Goal: Complete application form: Complete application form

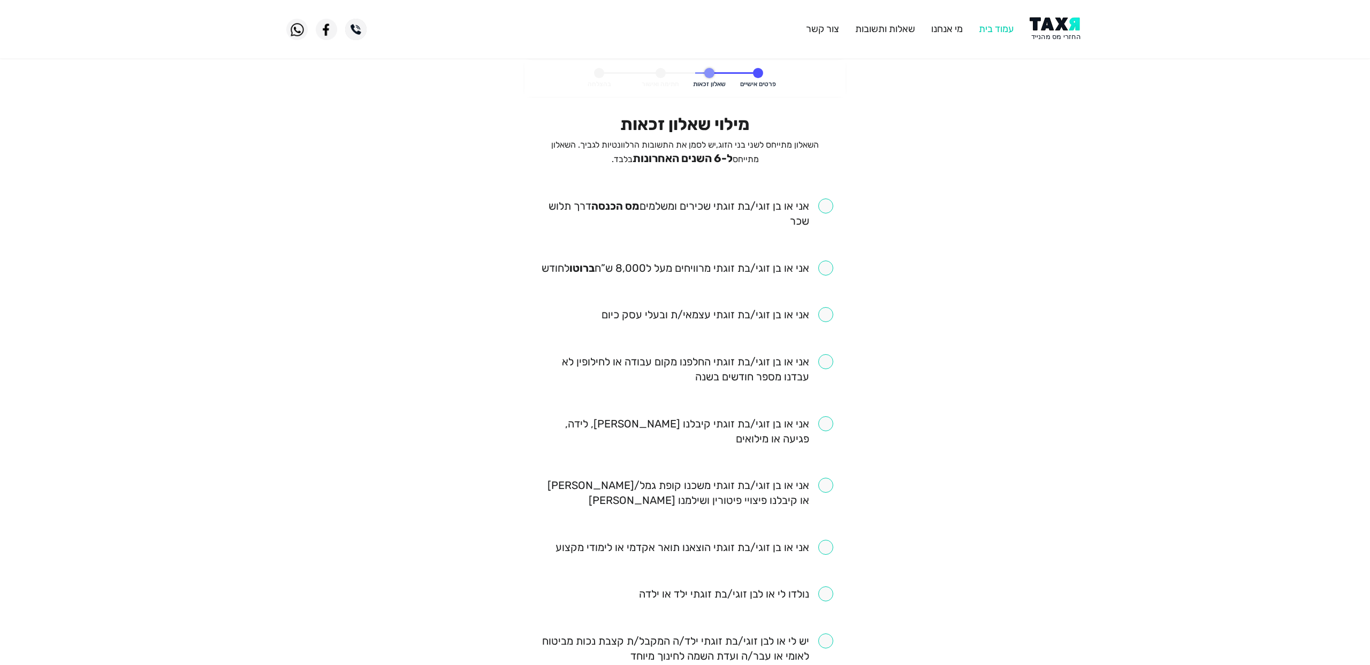
click at [988, 24] on link "עמוד בית" at bounding box center [996, 29] width 35 height 12
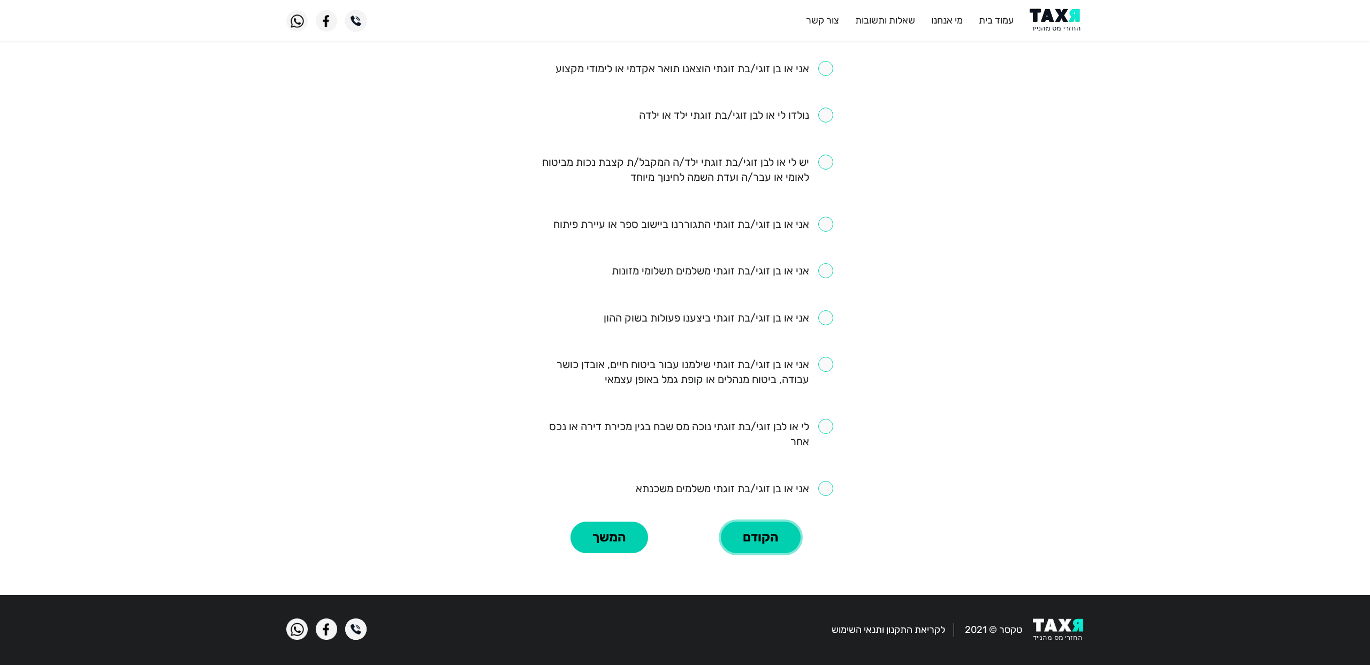
click at [766, 539] on button "הקודם" at bounding box center [761, 538] width 80 height 32
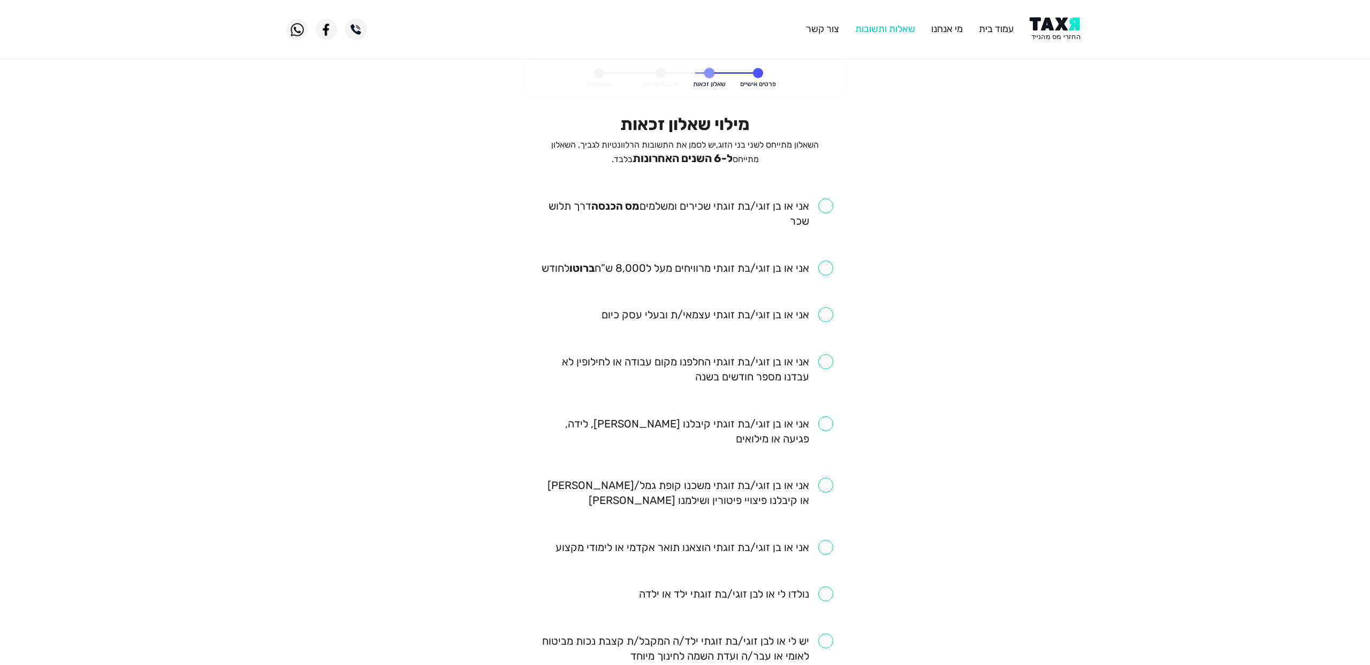
click at [896, 32] on link "שאלות ותשובות" at bounding box center [885, 29] width 60 height 12
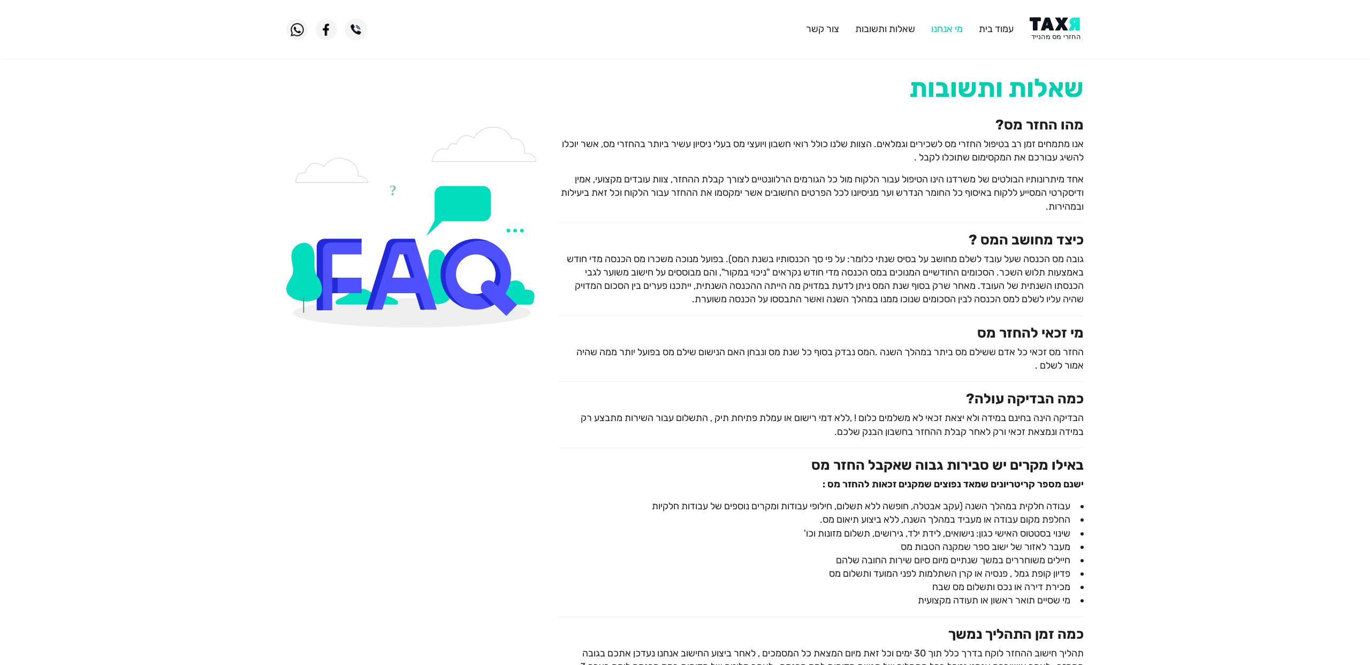
click at [939, 26] on link "מי אנחנו" at bounding box center [947, 29] width 32 height 12
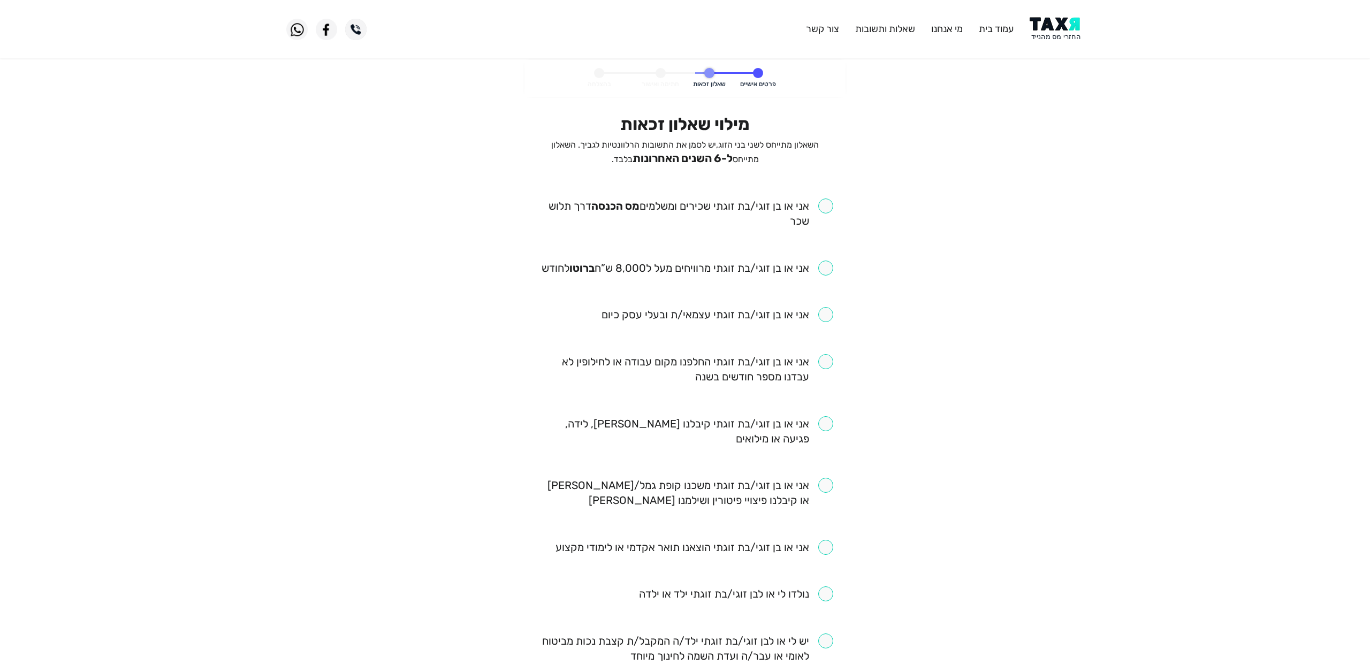
click at [825, 205] on input "checkbox" at bounding box center [685, 214] width 296 height 30
checkbox input "true"
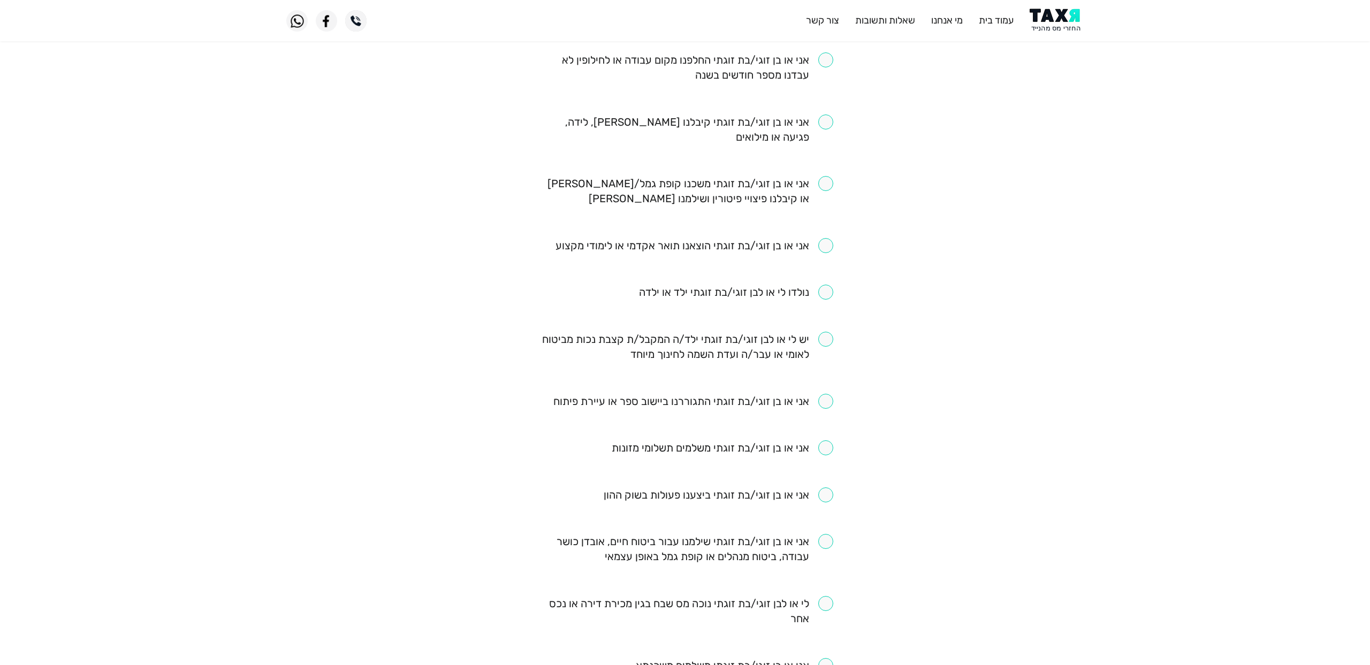
scroll to position [479, 0]
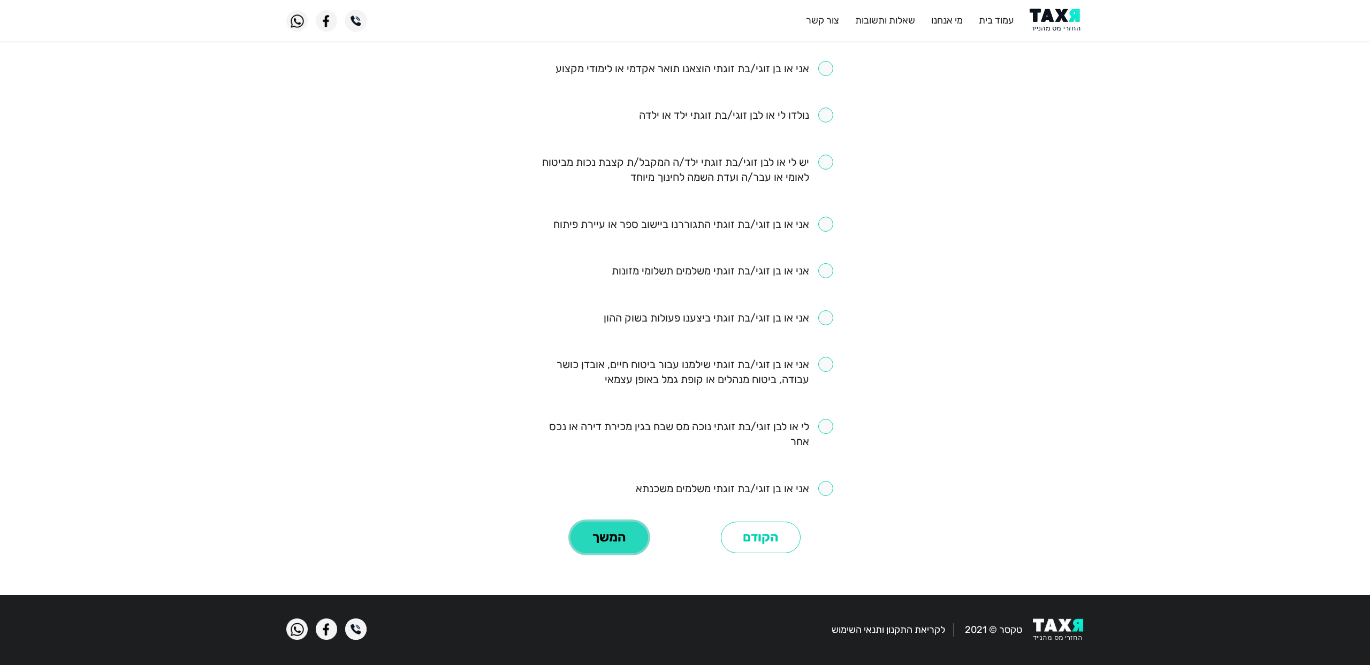
click at [617, 533] on button "המשך" at bounding box center [609, 538] width 78 height 32
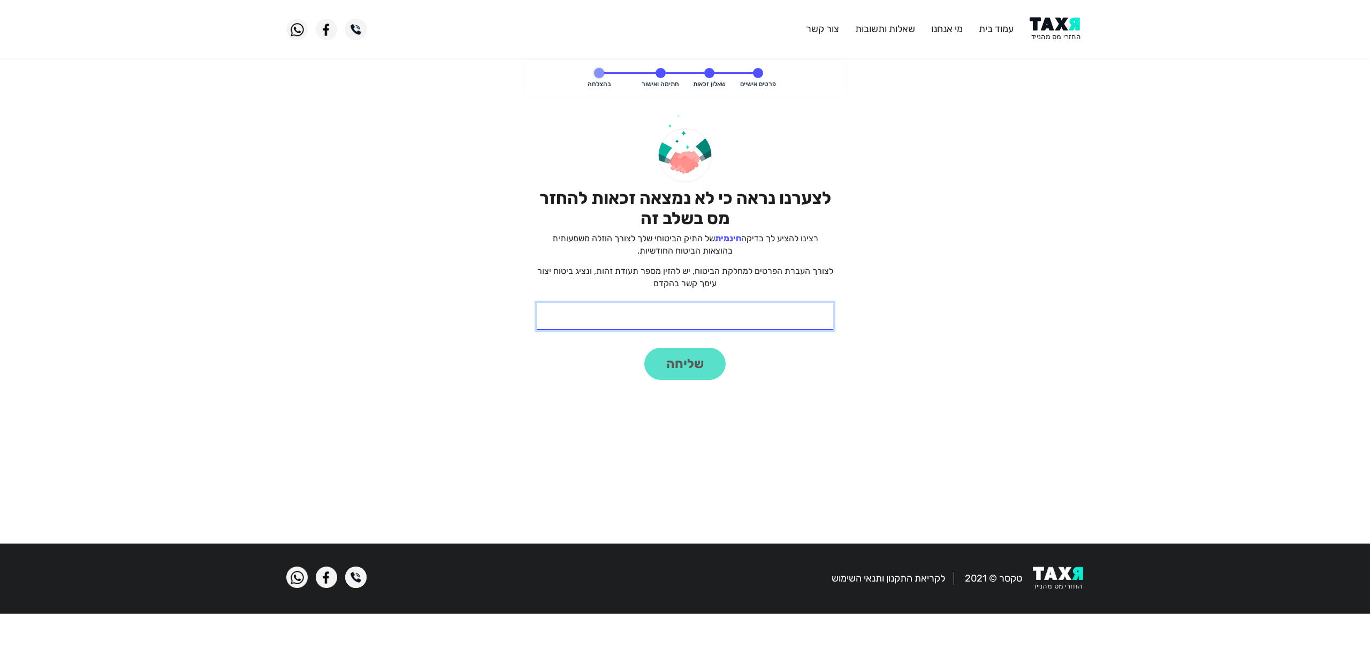
click at [779, 320] on input "* תעודת זהות" at bounding box center [685, 316] width 296 height 27
type input "22"
click at [700, 354] on button "שליחה" at bounding box center [684, 364] width 81 height 32
click at [1050, 31] on img at bounding box center [1057, 29] width 54 height 24
click at [993, 29] on link "עמוד בית" at bounding box center [996, 29] width 35 height 12
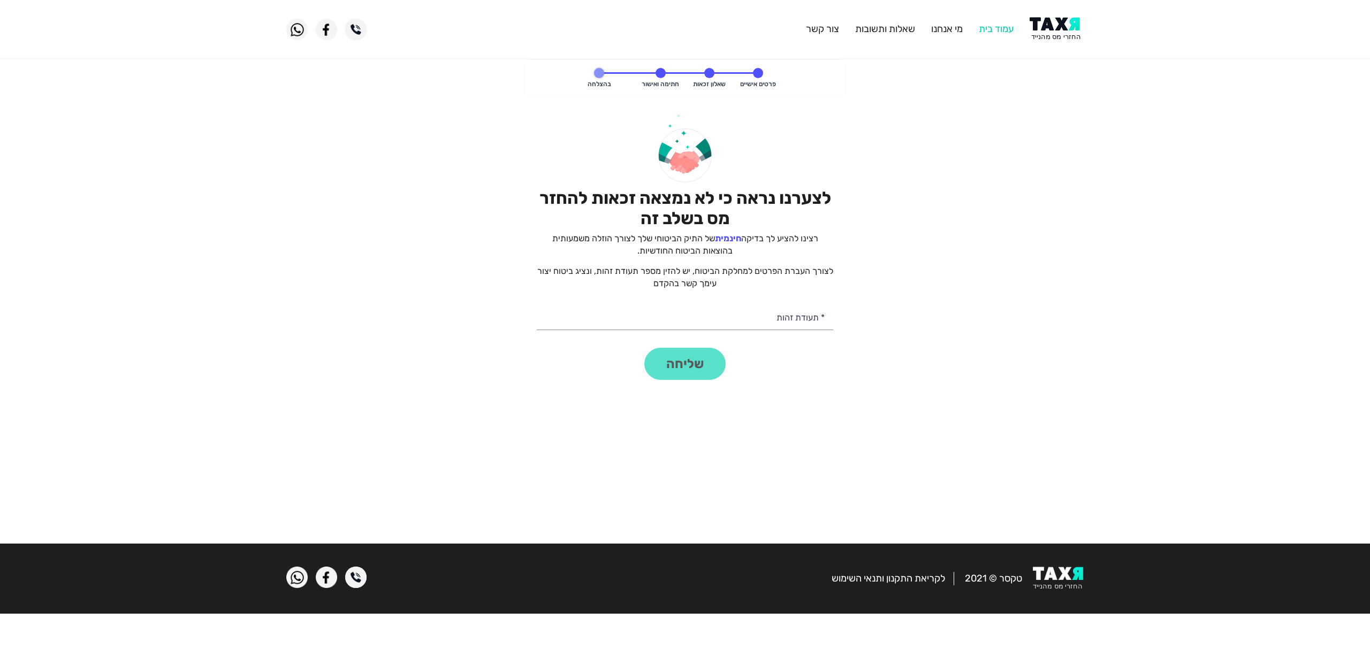
click at [993, 29] on link "עמוד בית" at bounding box center [996, 29] width 35 height 12
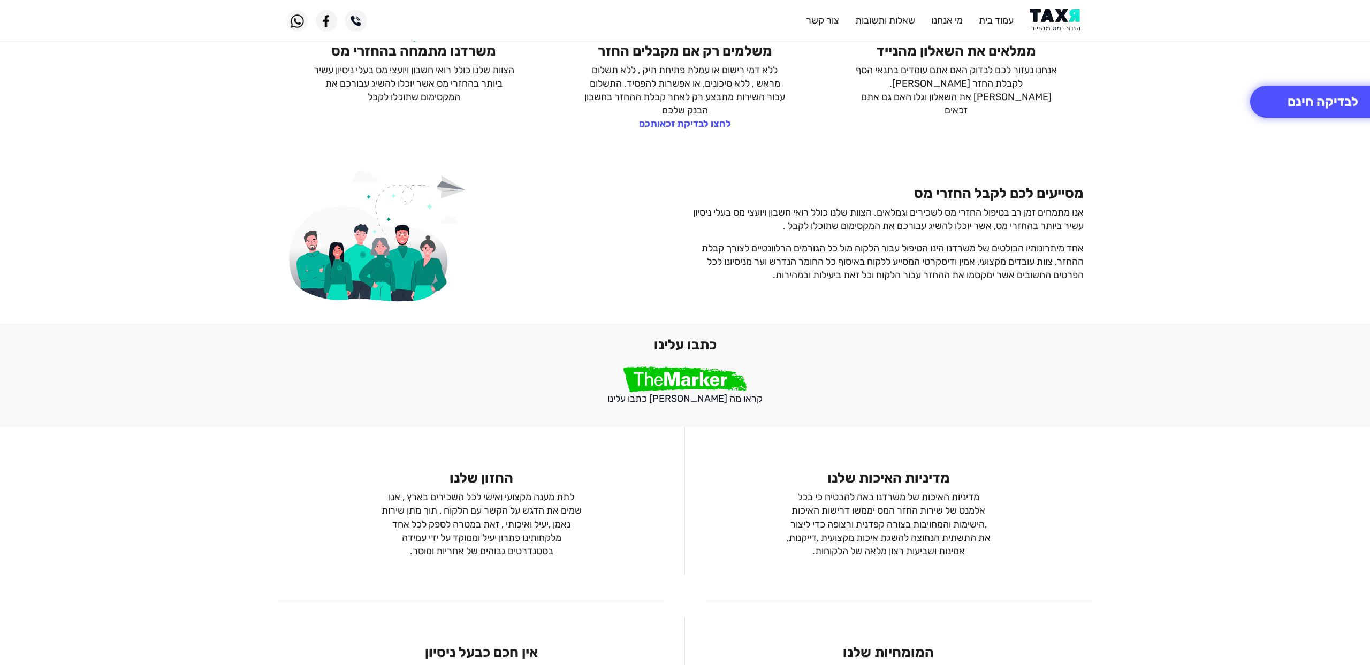
scroll to position [681, 0]
